Goal: Information Seeking & Learning: Learn about a topic

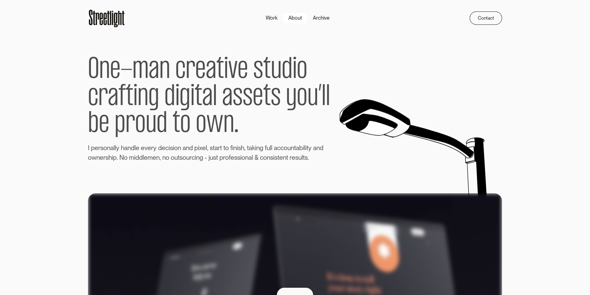
click at [296, 20] on div "About" at bounding box center [295, 18] width 14 height 8
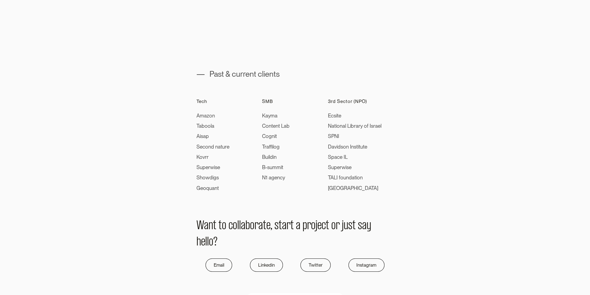
scroll to position [313, 0]
click at [204, 117] on div "Amazon" at bounding box center [212, 117] width 33 height 8
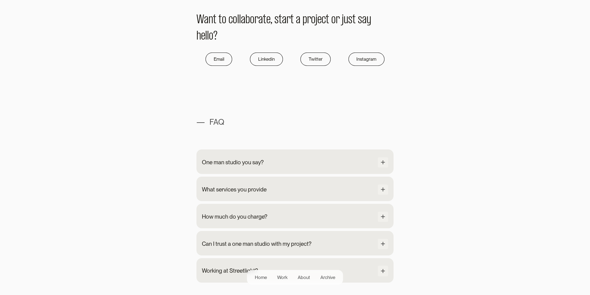
scroll to position [521, 0]
click at [224, 167] on div "One man studio you say?" at bounding box center [295, 162] width 186 height 12
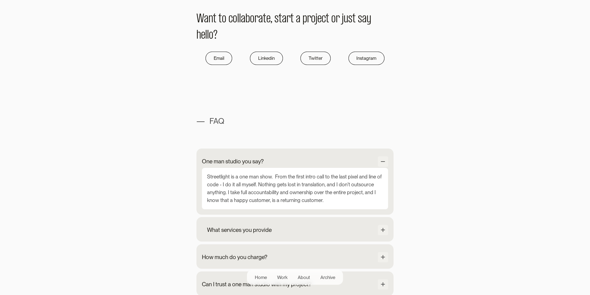
click at [213, 223] on div "What services you provide Product UX/UI Design Prototyping Design system Wirefr…" at bounding box center [294, 229] width 197 height 24
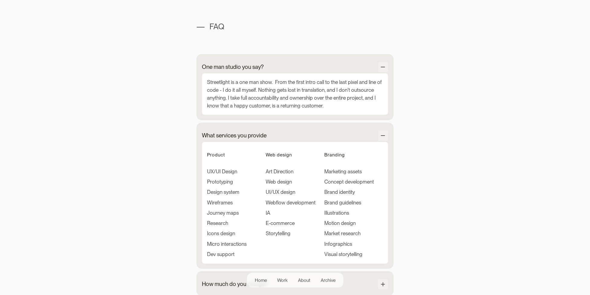
scroll to position [615, 0]
click at [213, 173] on div "UX/UI Design" at bounding box center [227, 172] width 40 height 8
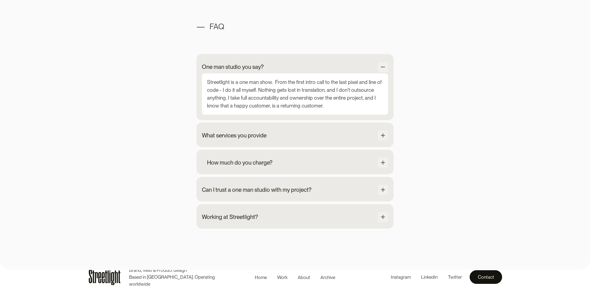
click at [215, 169] on div "How much do you charge? The minimum level of engagement for any project is set …" at bounding box center [294, 162] width 197 height 24
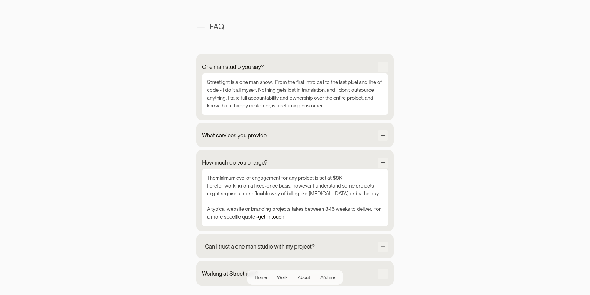
click at [228, 246] on div "Can I trust a one man studio with my project?" at bounding box center [259, 247] width 109 height 8
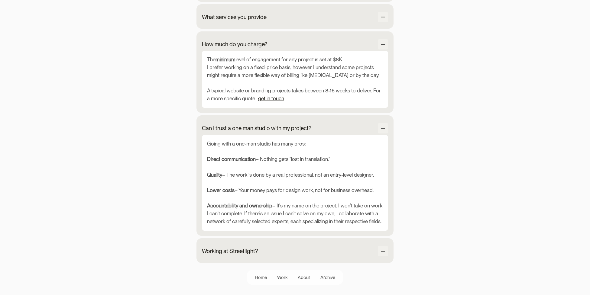
scroll to position [734, 0]
click at [222, 247] on div "Working at Streetlight?" at bounding box center [235, 251] width 56 height 8
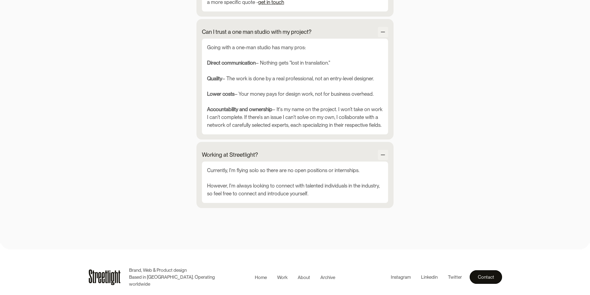
scroll to position [830, 0]
click at [279, 279] on div "Work" at bounding box center [282, 277] width 10 height 7
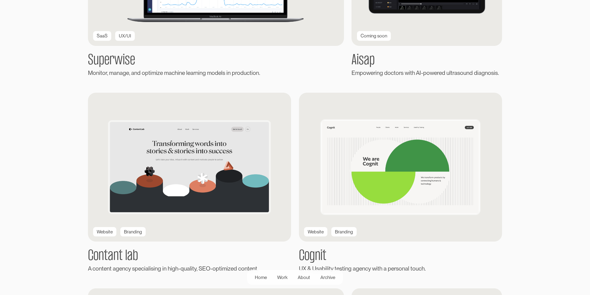
scroll to position [256, 0]
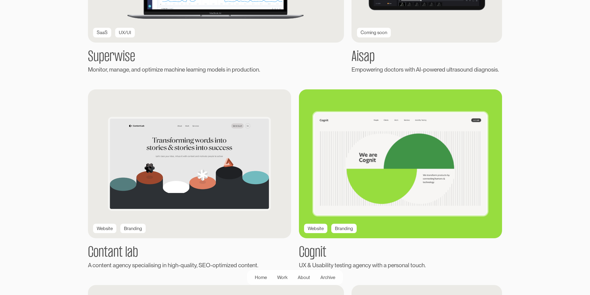
click at [317, 230] on div "Website" at bounding box center [316, 228] width 16 height 7
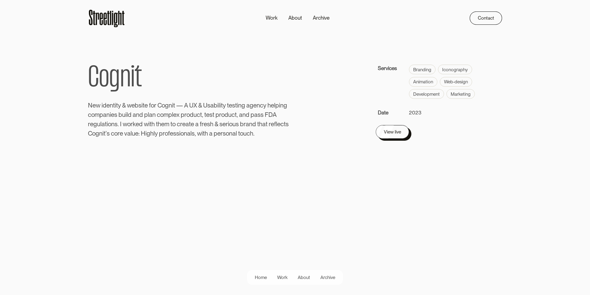
click at [384, 132] on div "View live" at bounding box center [392, 132] width 17 height 8
